Goal: Task Accomplishment & Management: Manage account settings

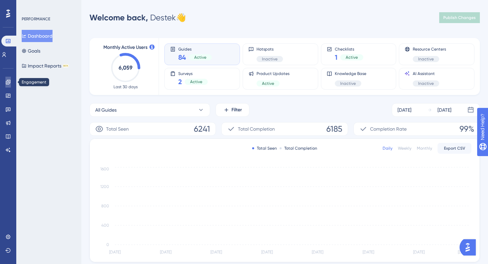
click at [10, 83] on icon at bounding box center [7, 81] width 5 height 5
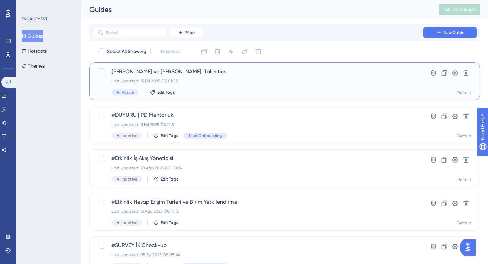
click at [258, 92] on div "Active Edit Tags" at bounding box center [258, 92] width 292 height 6
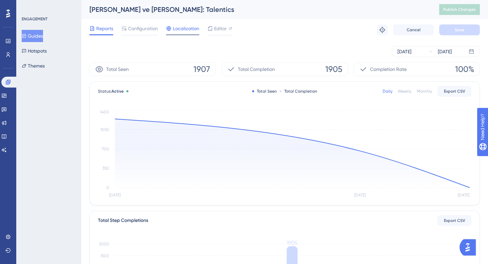
click at [180, 29] on span "Localization" at bounding box center [186, 28] width 26 height 8
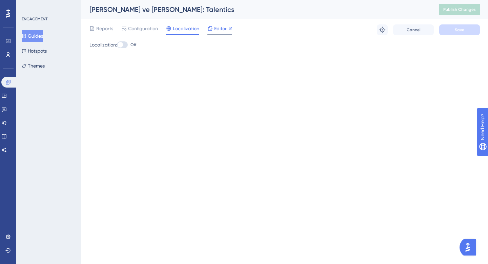
click at [218, 28] on span "Editor" at bounding box center [220, 28] width 13 height 8
click at [139, 29] on div "✨ Save My Spot!✨" at bounding box center [245, 121] width 488 height 264
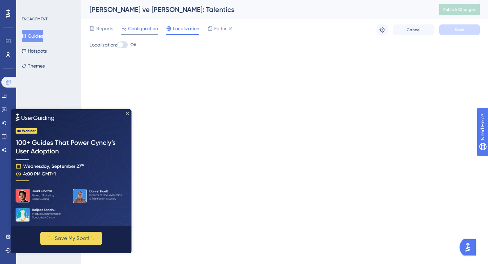
click at [141, 30] on span "Configuration" at bounding box center [143, 28] width 30 height 8
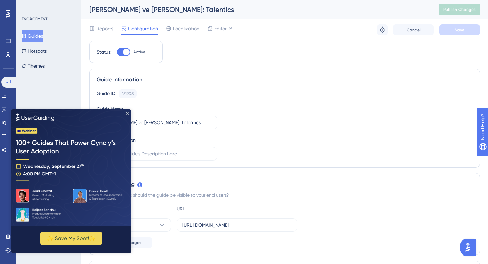
click at [124, 53] on div at bounding box center [126, 52] width 7 height 7
click at [117, 52] on input "Active" at bounding box center [117, 52] width 0 height 0
checkbox input "false"
click at [457, 28] on span "Save" at bounding box center [459, 29] width 9 height 5
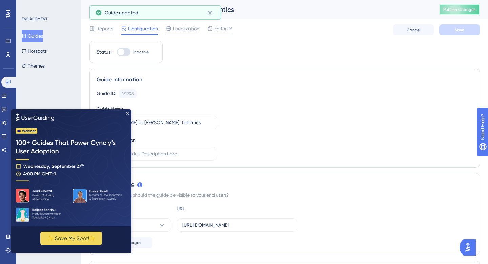
click at [461, 12] on span "Publish Changes" at bounding box center [460, 9] width 33 height 5
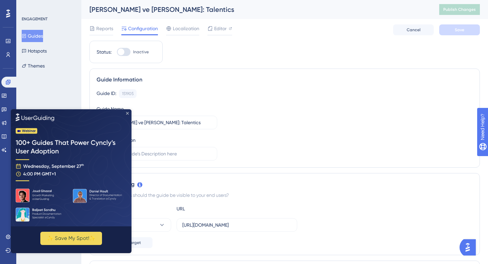
click at [128, 112] on icon "Close Preview" at bounding box center [127, 113] width 3 height 3
